Goal: Information Seeking & Learning: Learn about a topic

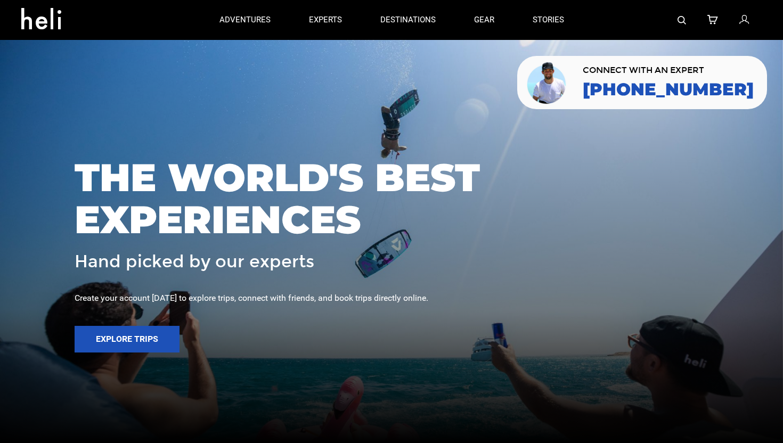
click at [682, 19] on img at bounding box center [682, 20] width 9 height 9
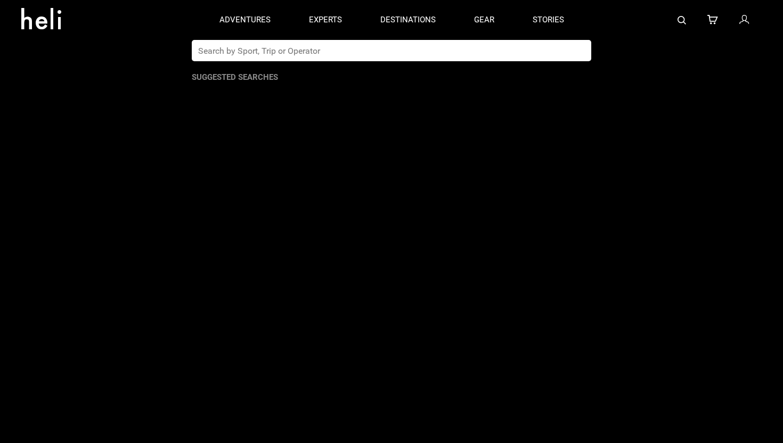
click at [394, 56] on input "text" at bounding box center [381, 50] width 378 height 21
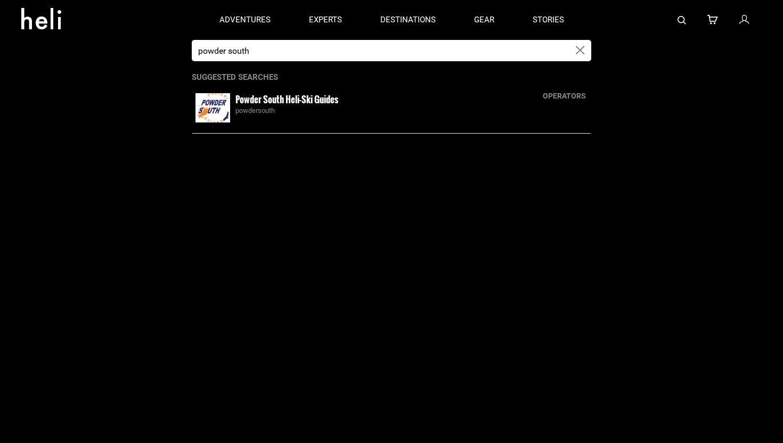
type input "powder south"
click at [217, 112] on img at bounding box center [213, 107] width 35 height 29
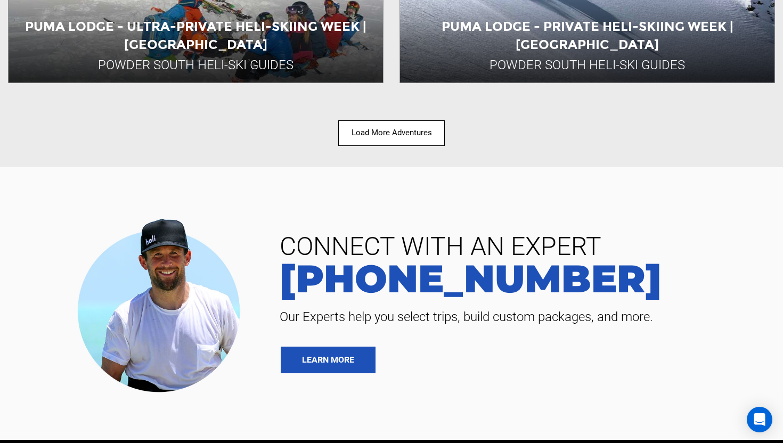
scroll to position [1678, 0]
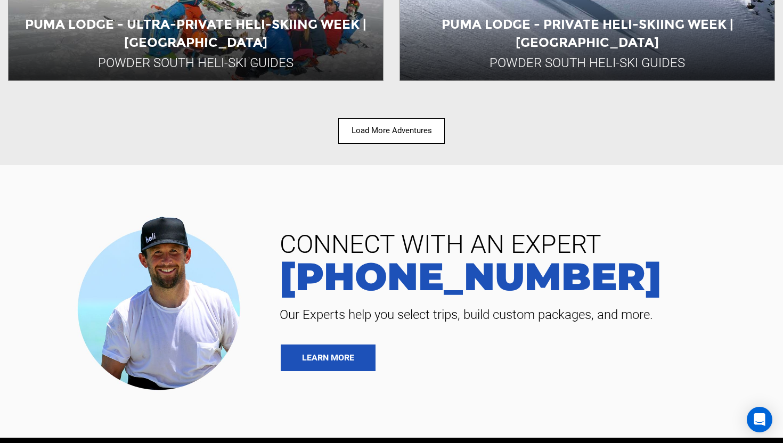
click at [398, 132] on button "Load More Adventures" at bounding box center [391, 130] width 107 height 25
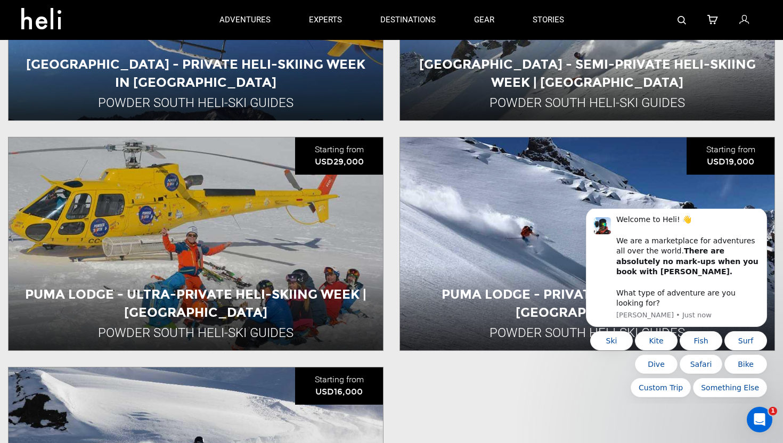
scroll to position [1405, 0]
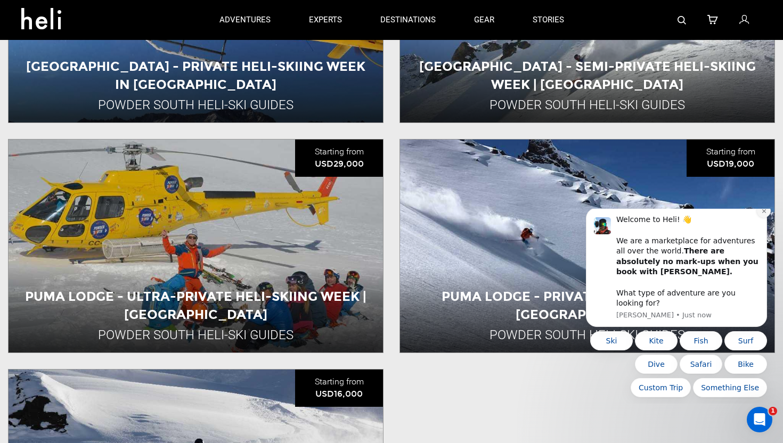
click at [762, 214] on icon "Dismiss notification" at bounding box center [764, 211] width 6 height 6
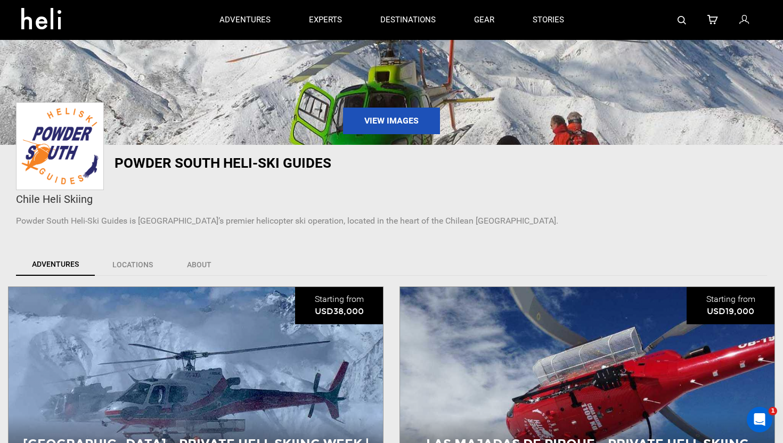
scroll to position [0, 0]
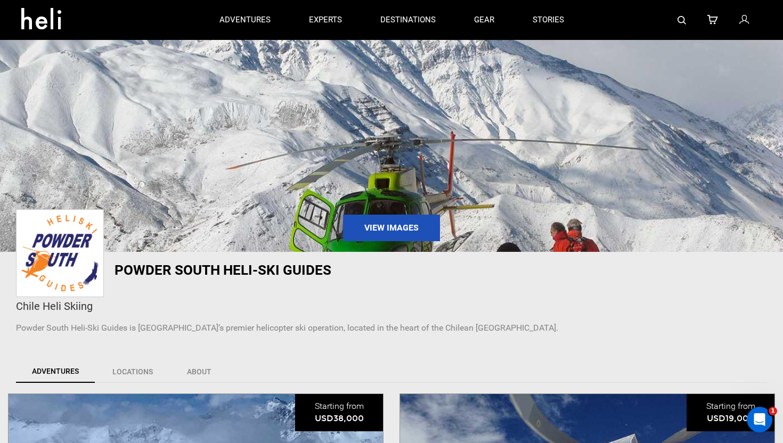
click at [60, 24] on icon at bounding box center [45, 15] width 48 height 17
